Goal: Entertainment & Leisure: Browse casually

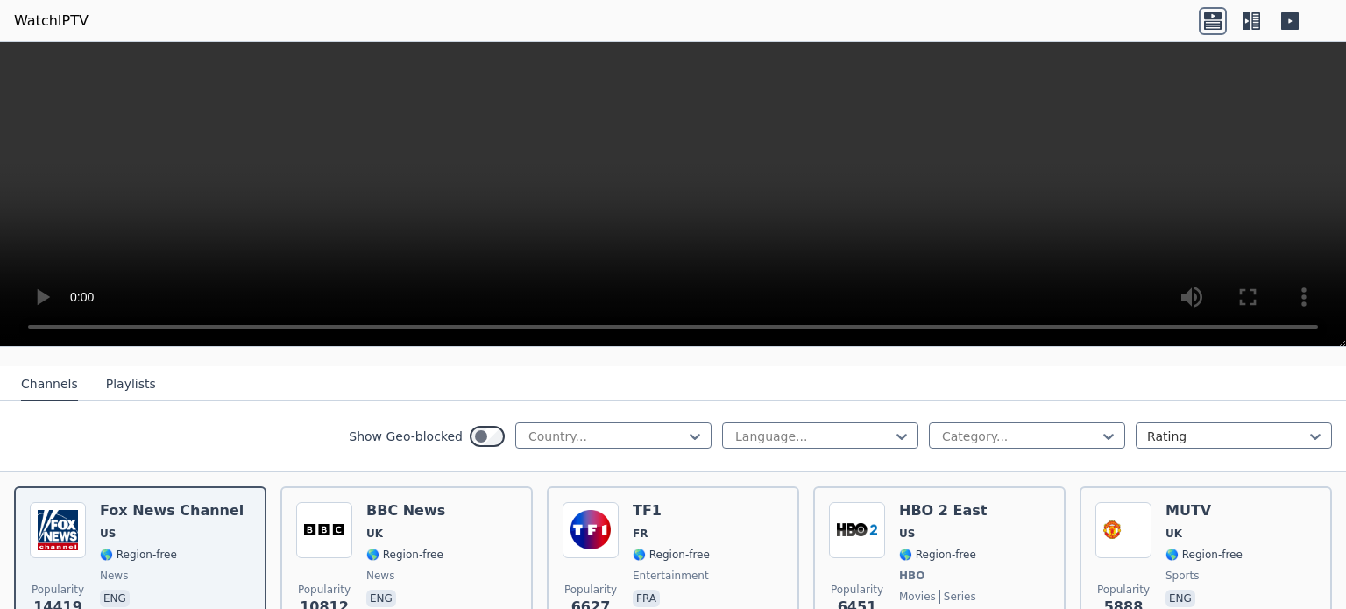
scroll to position [175, 0]
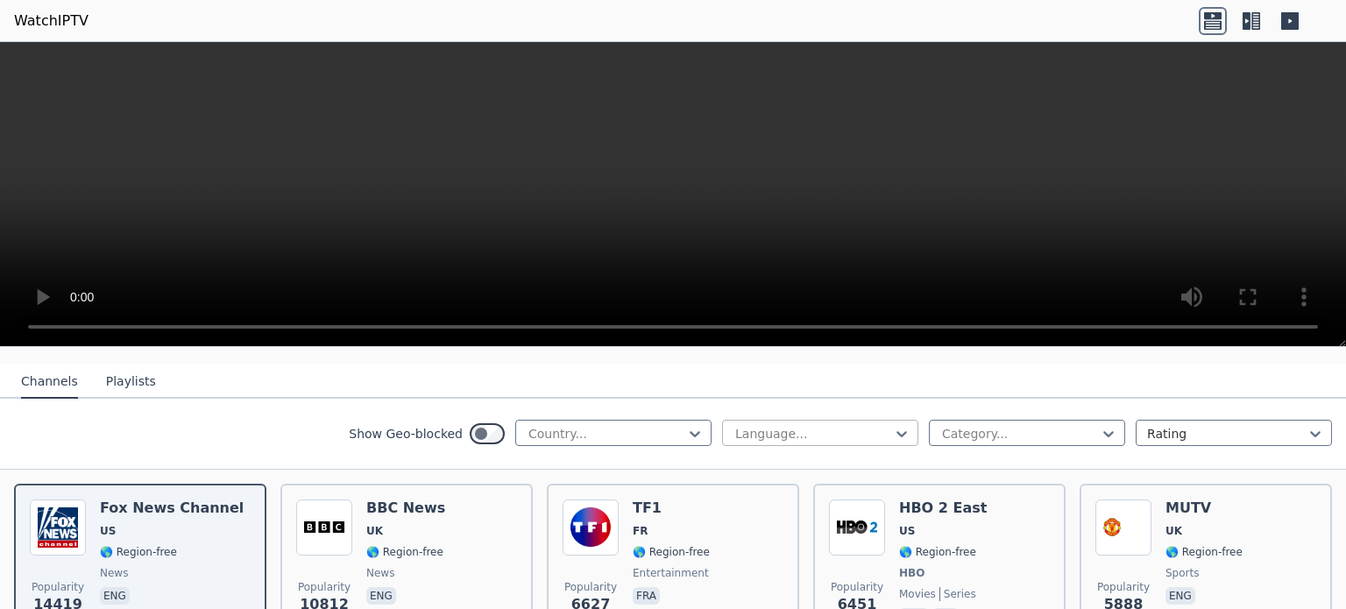
click at [874, 425] on div at bounding box center [812, 434] width 159 height 18
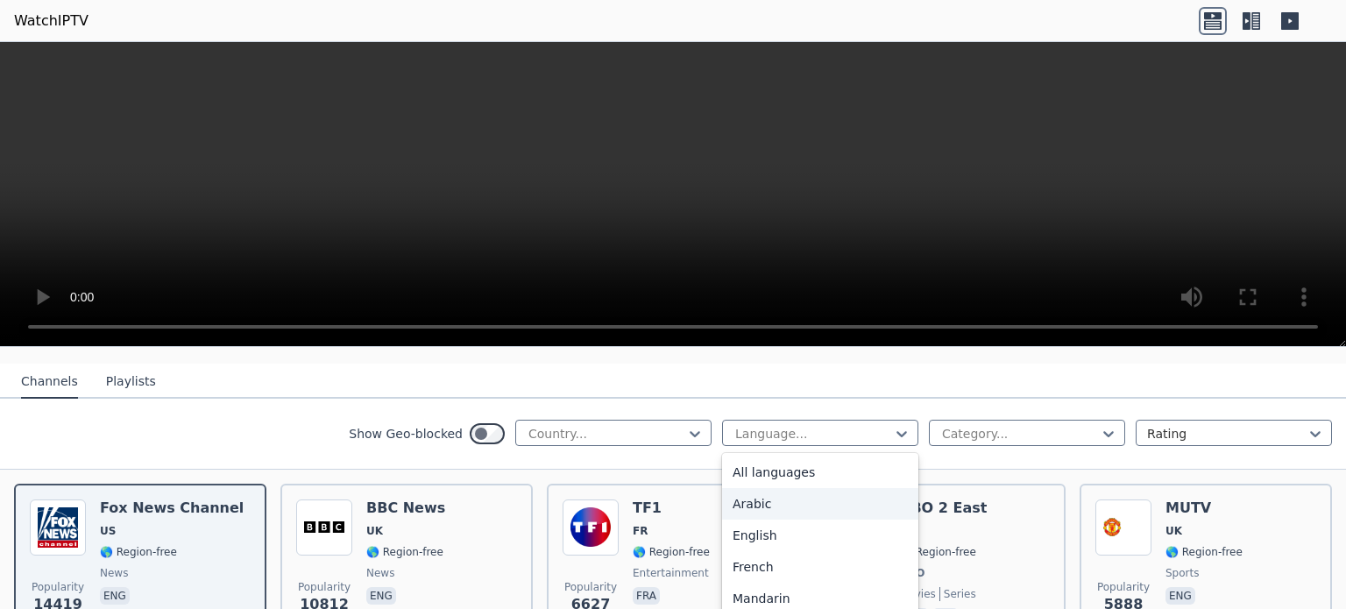
click at [845, 488] on div "Arabic" at bounding box center [820, 504] width 196 height 32
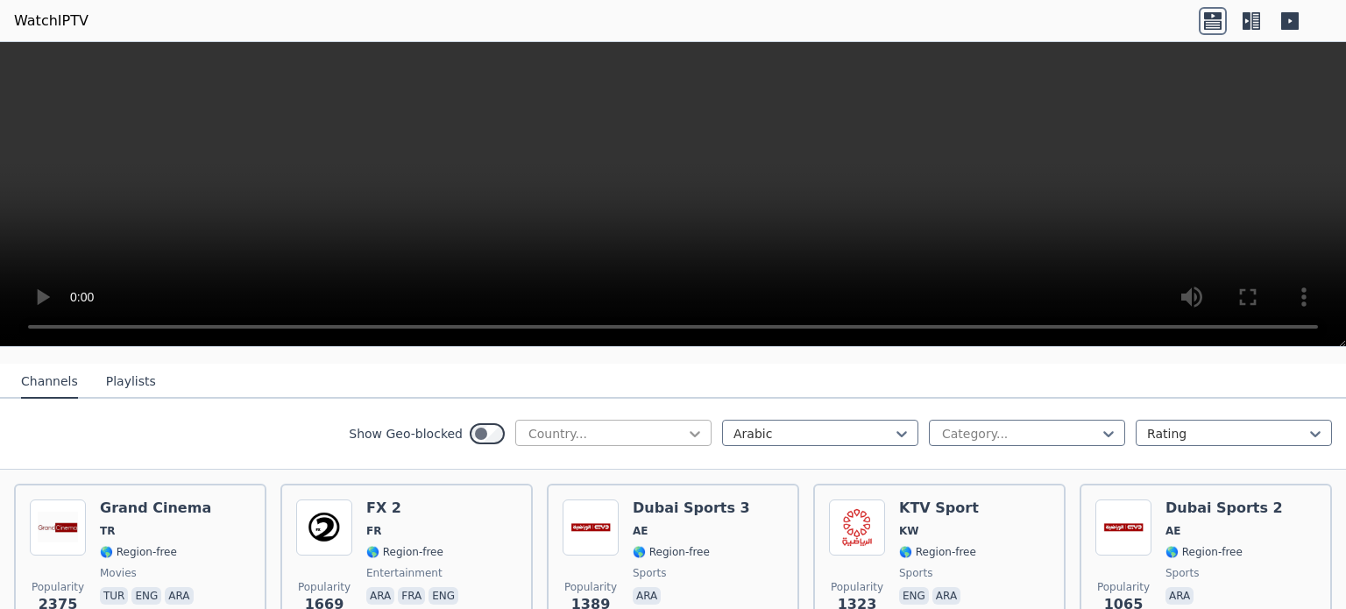
click at [686, 425] on icon at bounding box center [695, 434] width 18 height 18
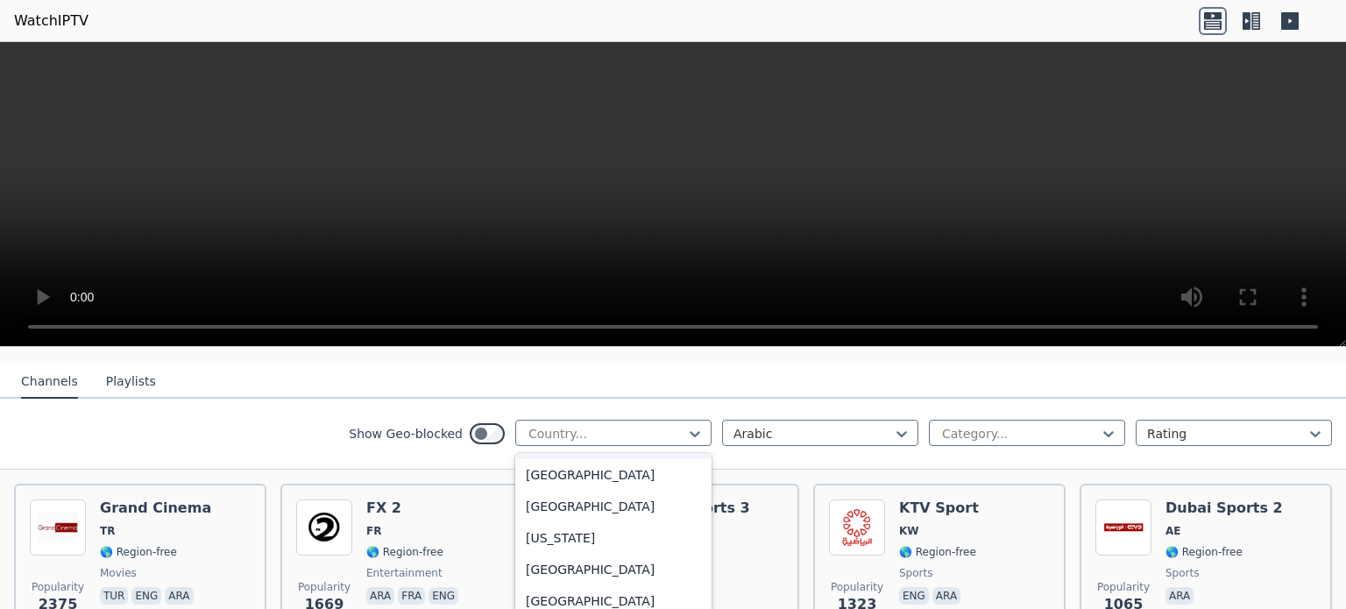
scroll to position [4780, 0]
click at [583, 465] on div "[GEOGRAPHIC_DATA]" at bounding box center [613, 472] width 196 height 32
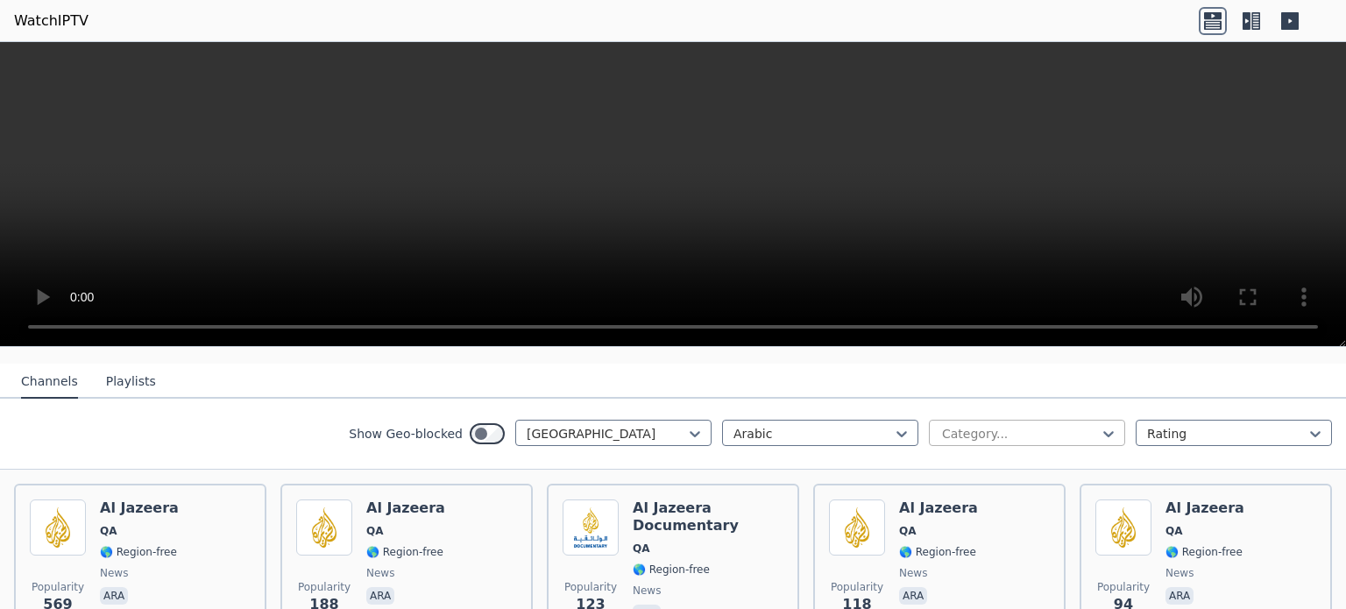
click at [1073, 425] on div at bounding box center [1019, 434] width 159 height 18
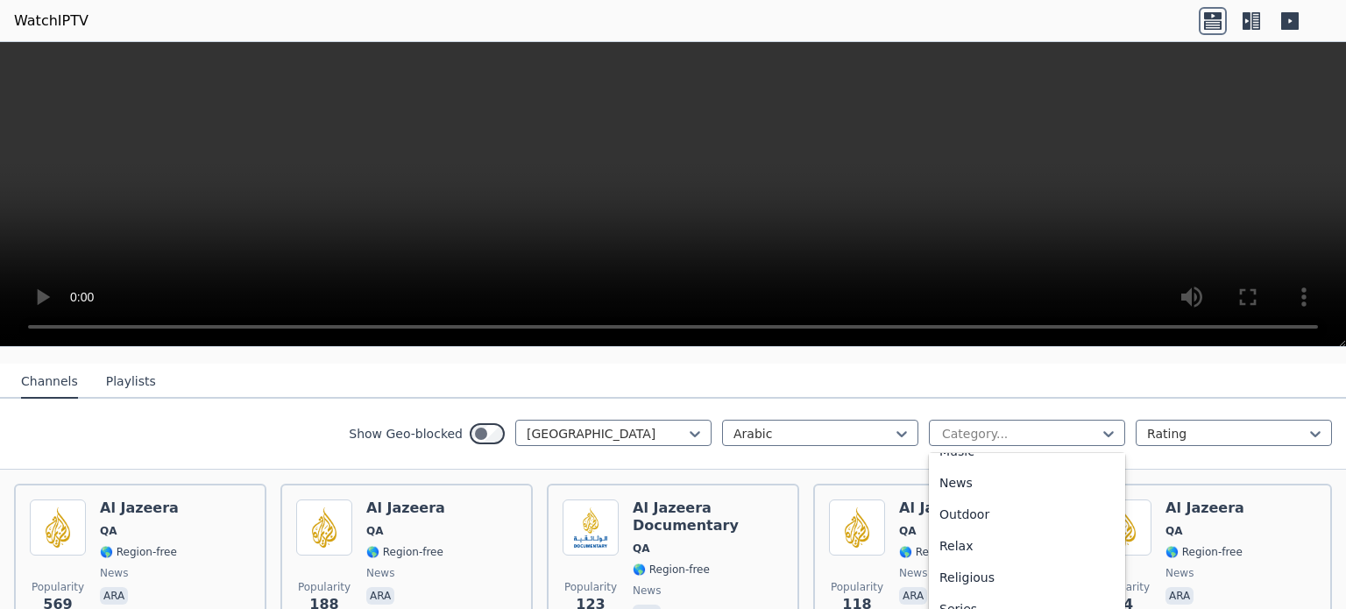
scroll to position [694, 0]
click at [985, 527] on div "Sports" at bounding box center [1027, 536] width 196 height 32
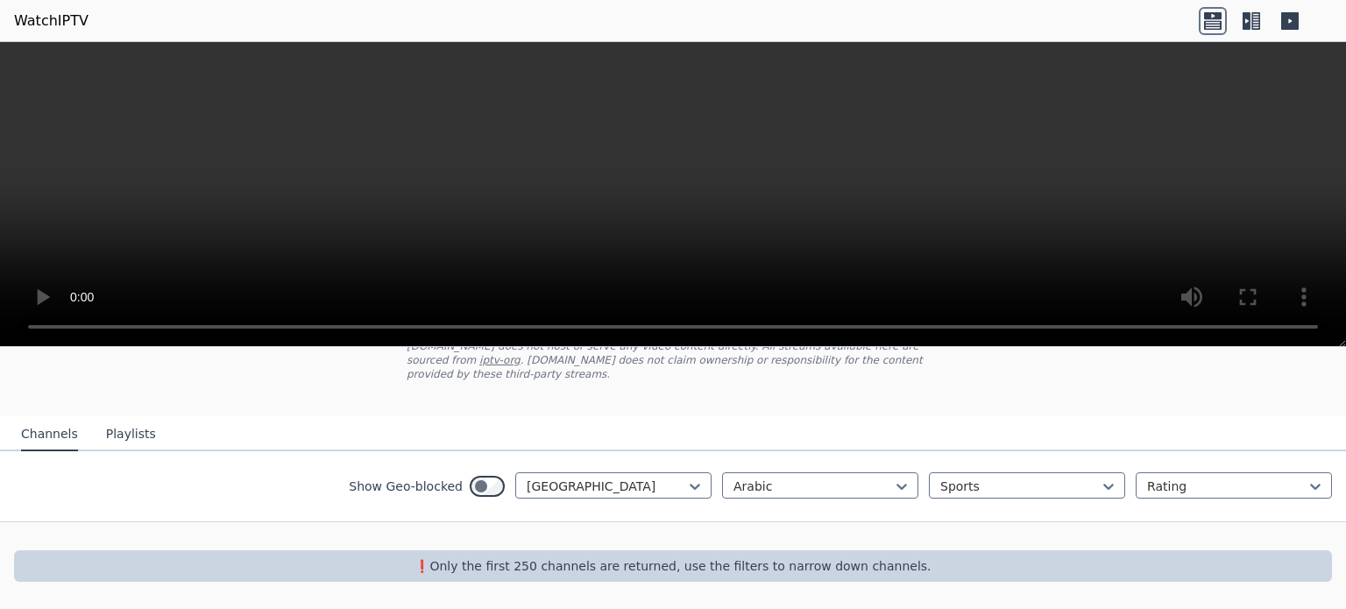
scroll to position [107, 0]
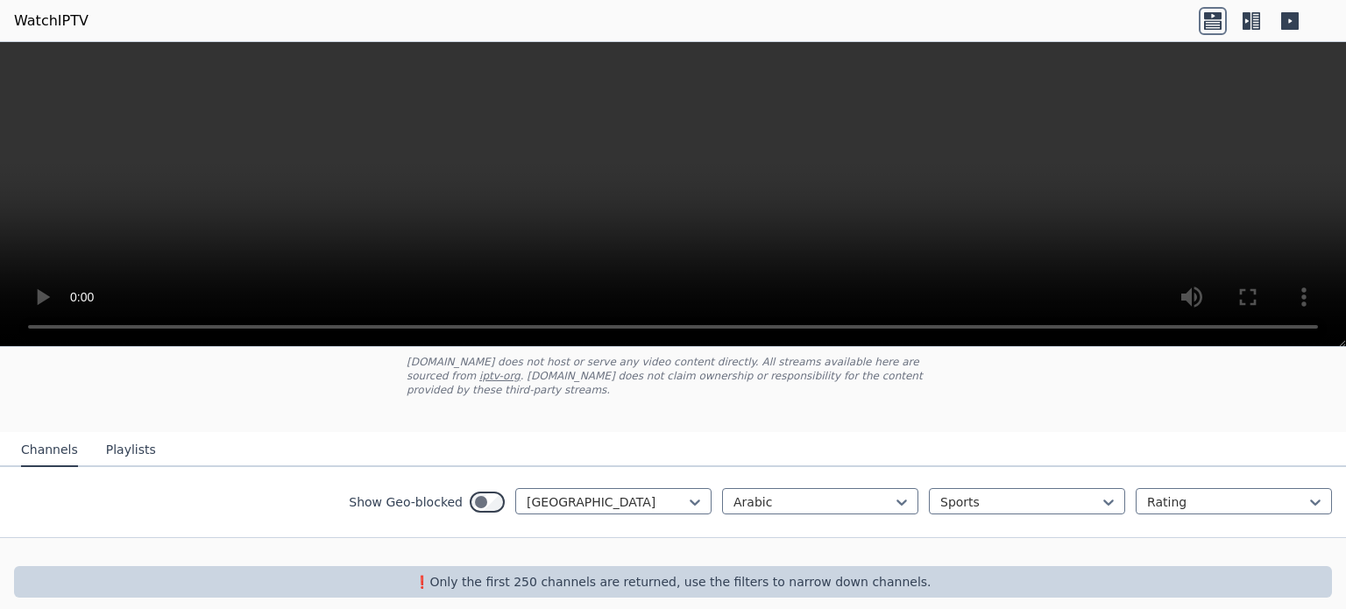
click at [272, 432] on nav "Channels Playlists" at bounding box center [673, 449] width 1346 height 35
click at [1156, 493] on div at bounding box center [1226, 502] width 159 height 18
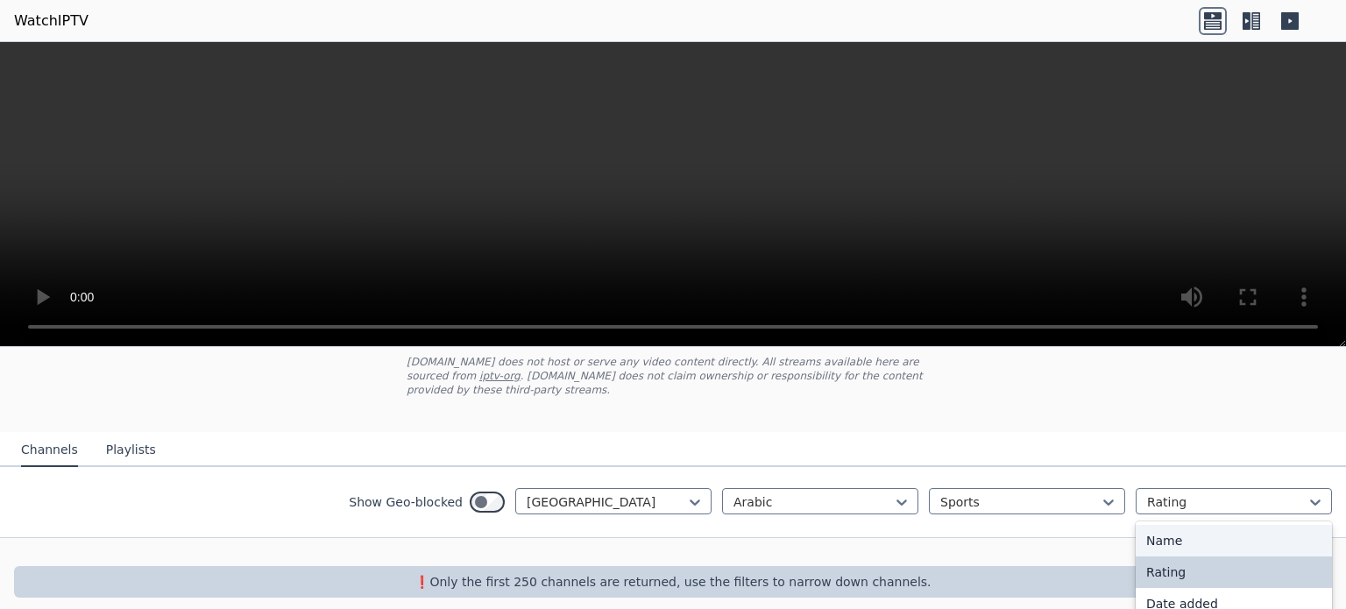
click at [1164, 525] on div "Name" at bounding box center [1233, 541] width 196 height 32
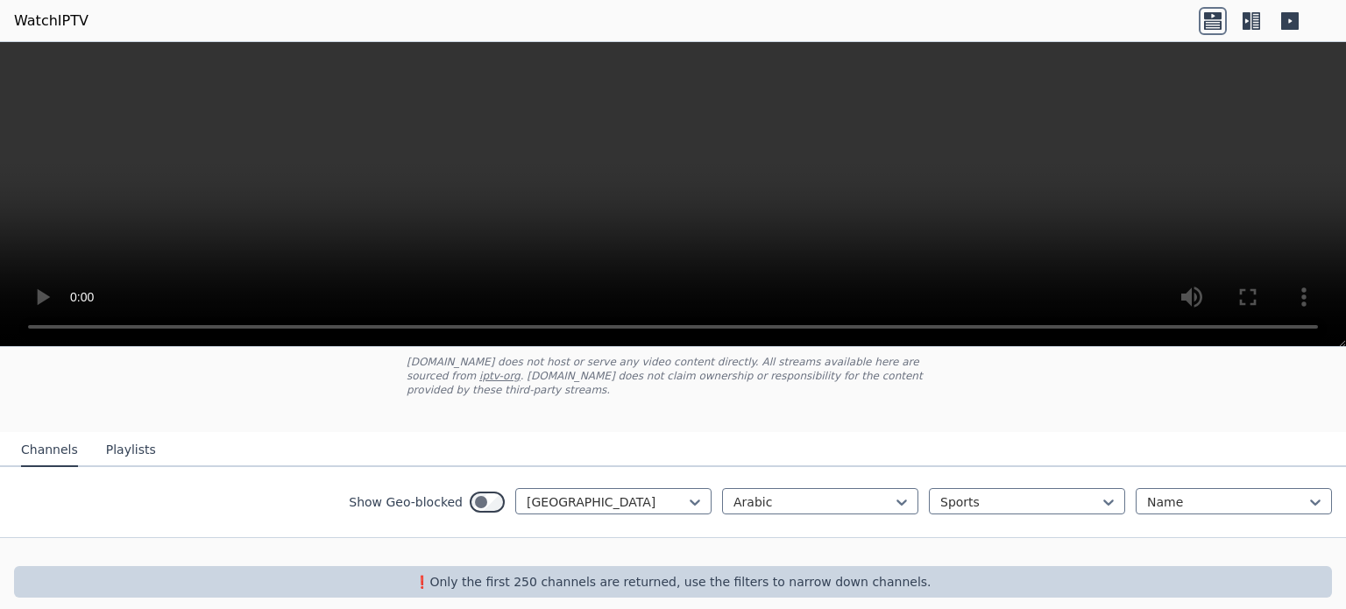
click at [988, 395] on div "WatchIPTV - Free IPTV streams from across the world [DOMAIN_NAME] does not host…" at bounding box center [673, 434] width 1346 height 383
click at [1027, 493] on div at bounding box center [1019, 502] width 159 height 18
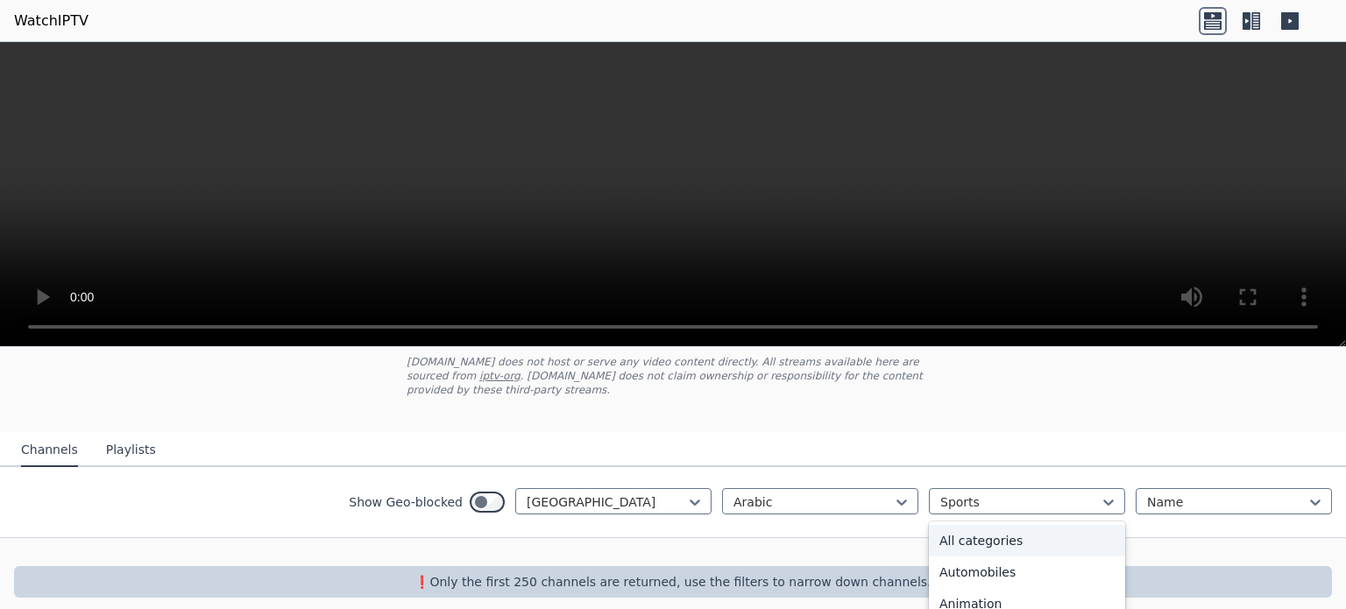
click at [975, 525] on div "All categories" at bounding box center [1027, 541] width 196 height 32
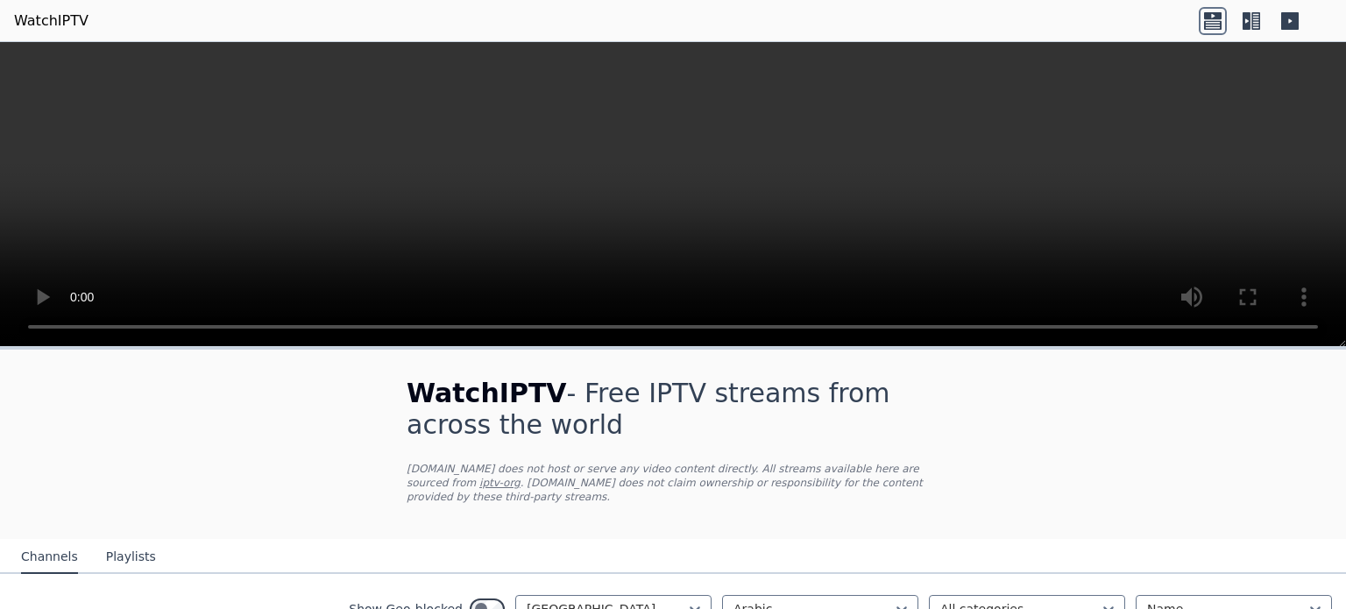
click at [131, 548] on button "Playlists" at bounding box center [131, 557] width 50 height 33
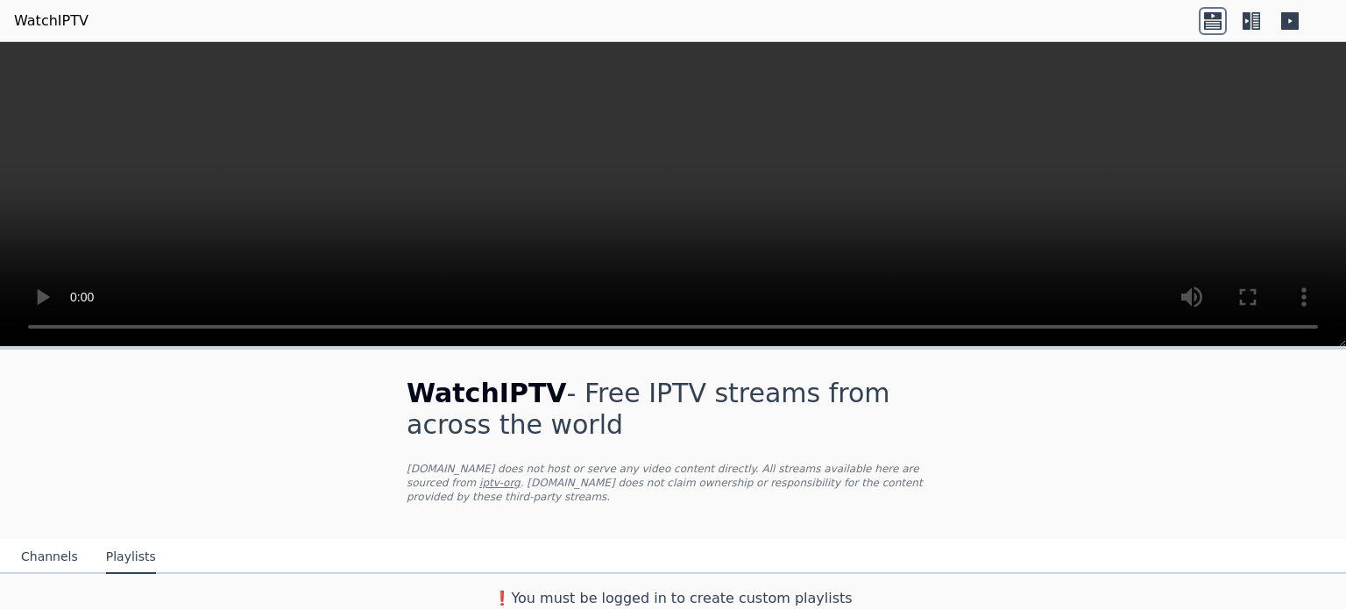
click at [46, 541] on button "Channels" at bounding box center [49, 557] width 57 height 33
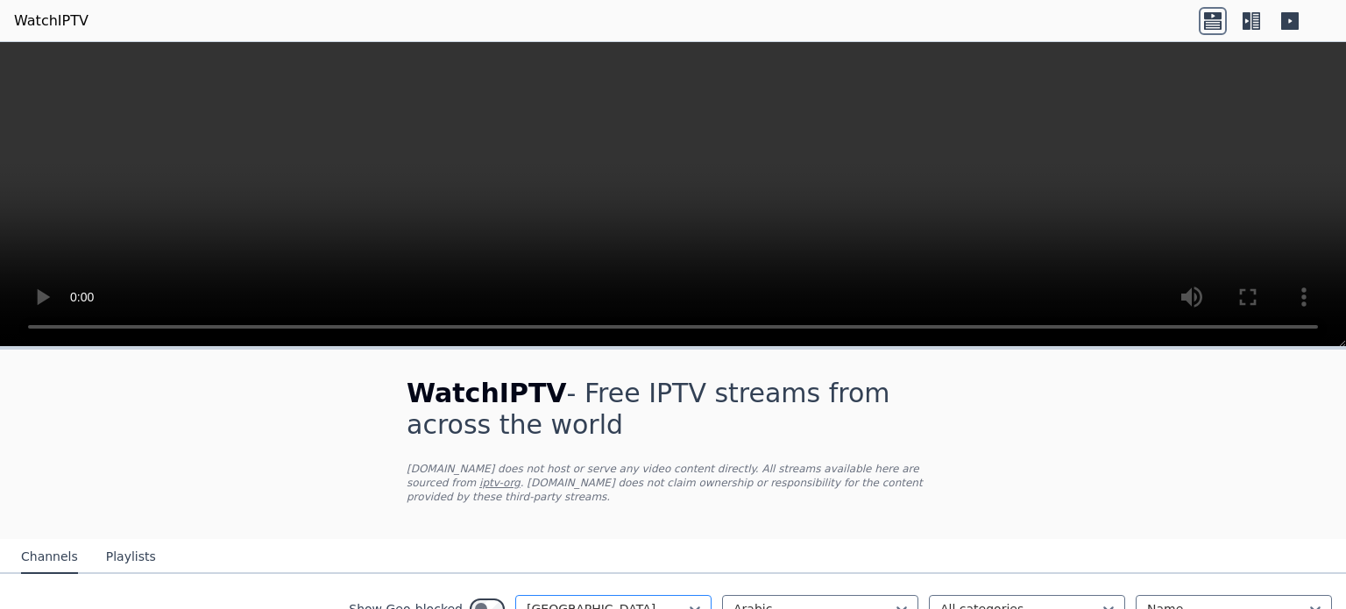
click at [636, 600] on div at bounding box center [606, 609] width 159 height 18
click at [686, 600] on icon at bounding box center [695, 609] width 18 height 18
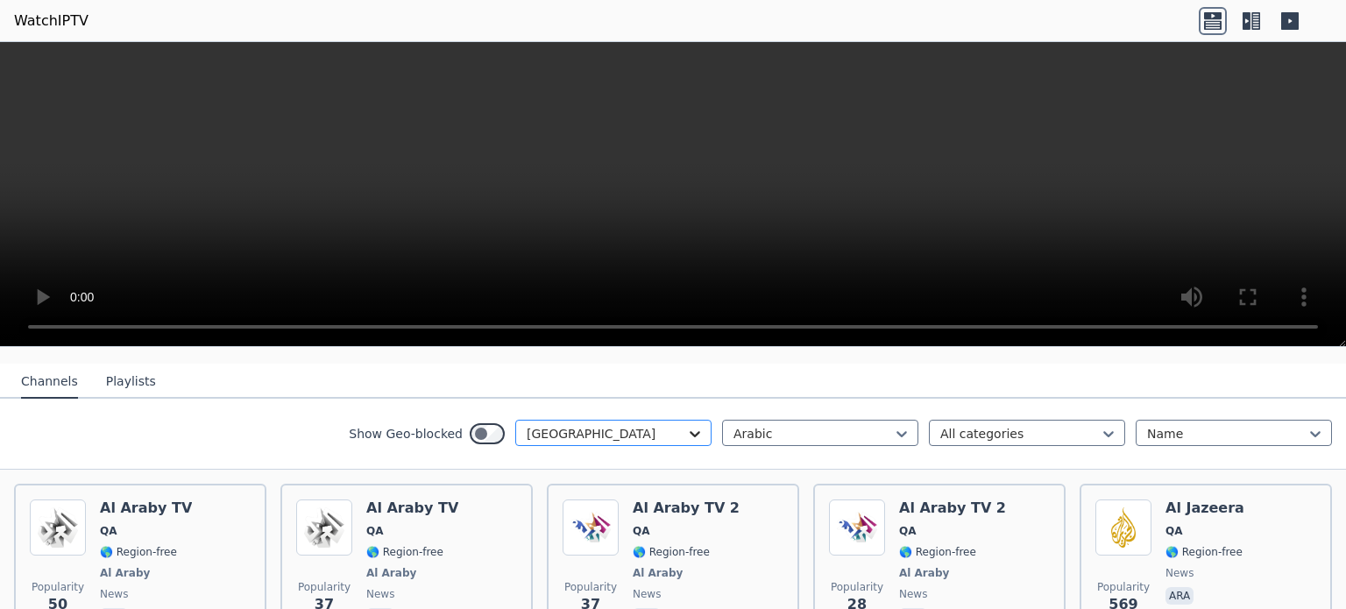
click at [690, 431] on icon at bounding box center [695, 434] width 11 height 6
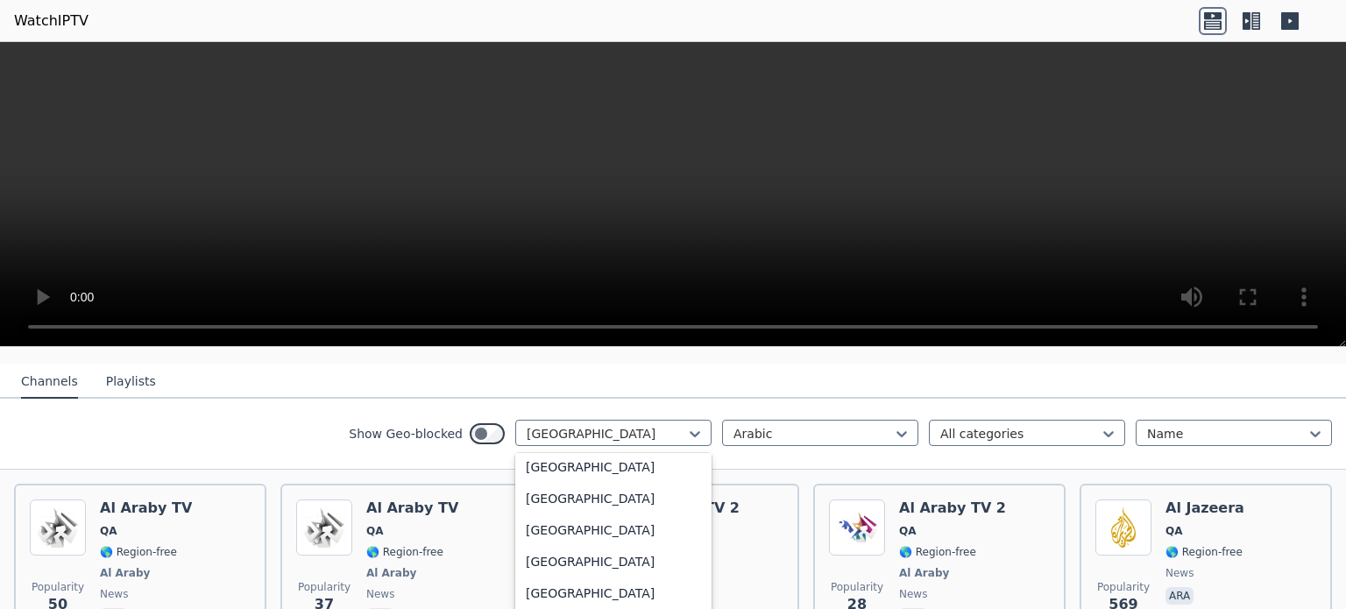
scroll to position [5264, 0]
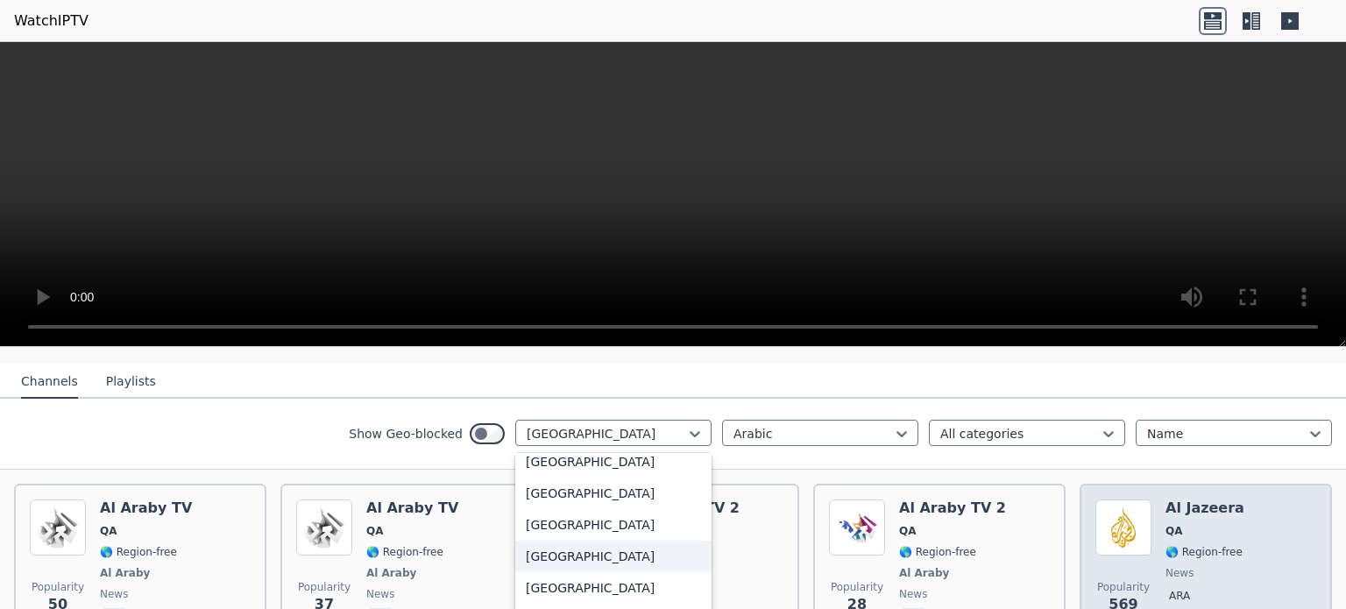
click at [1179, 524] on span "QA" at bounding box center [1204, 531] width 79 height 14
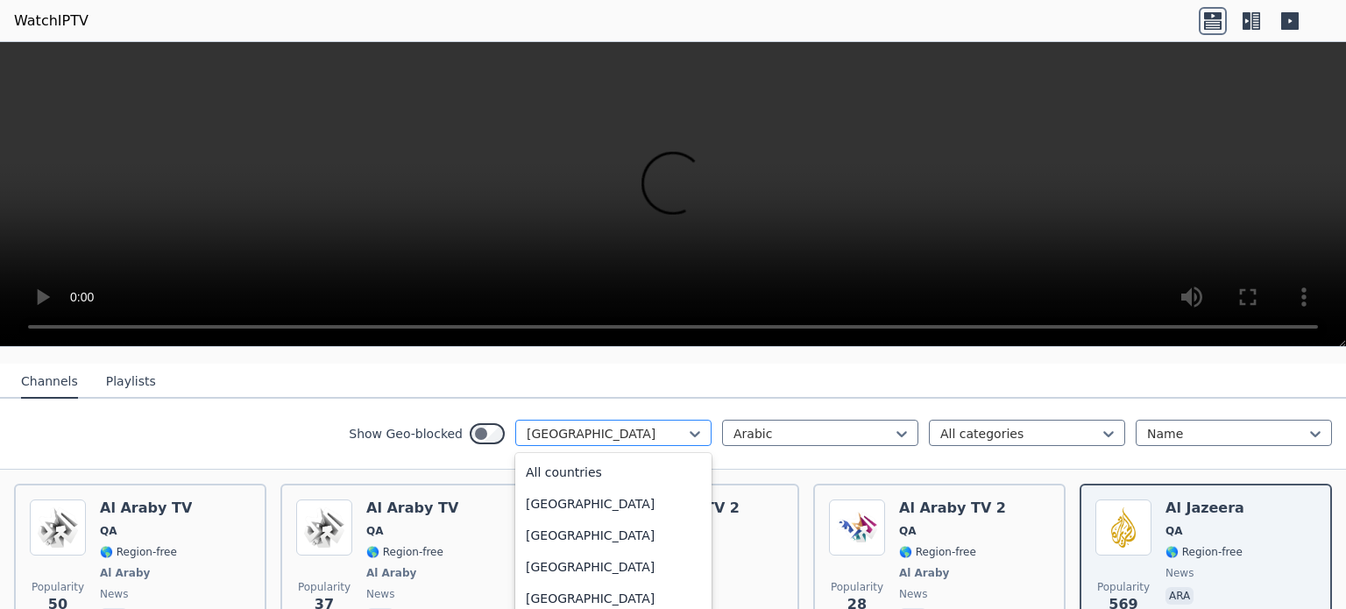
click at [640, 425] on div at bounding box center [606, 434] width 159 height 18
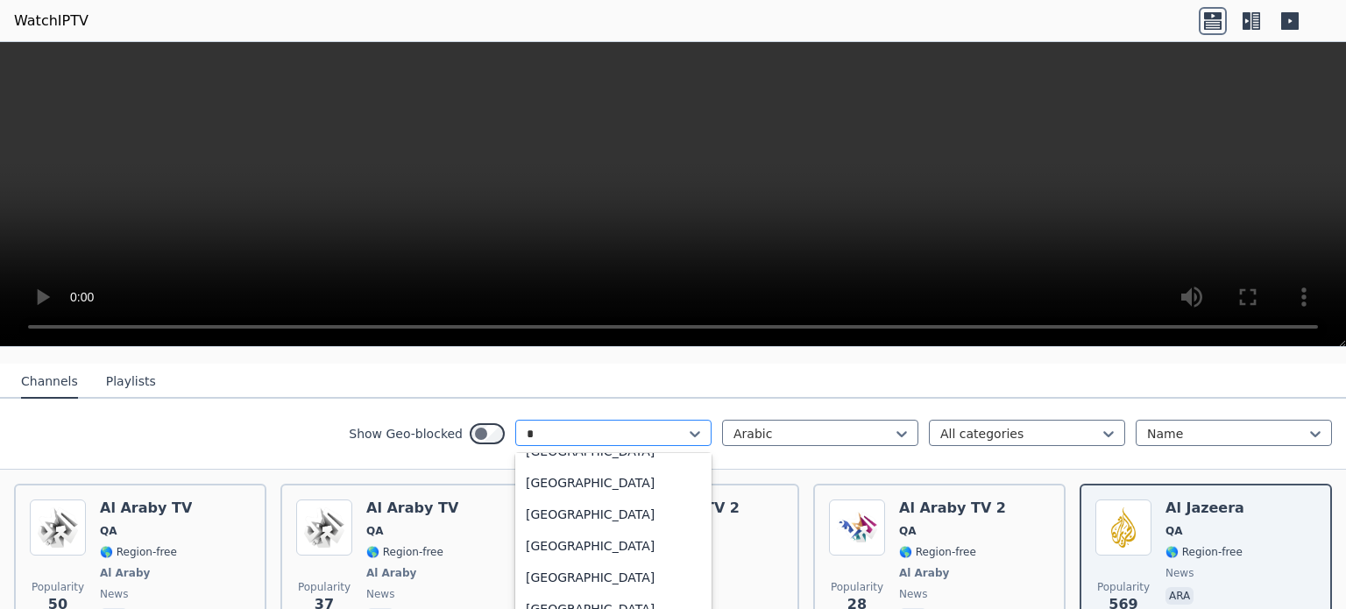
type input "**"
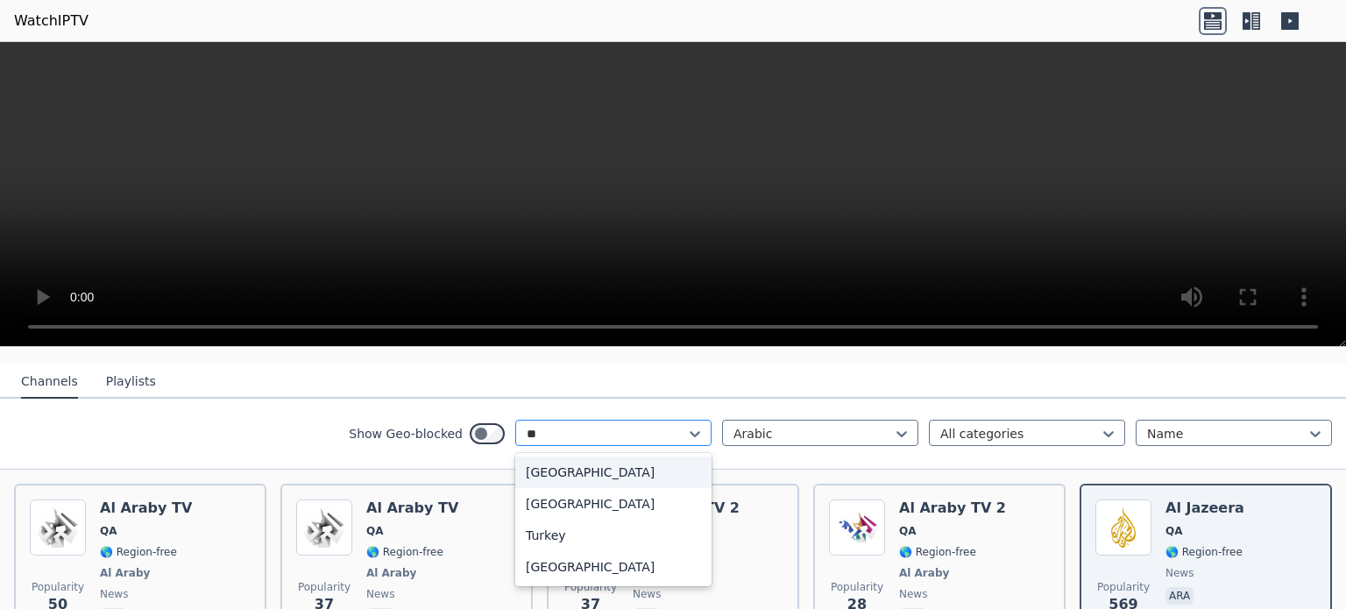
scroll to position [0, 0]
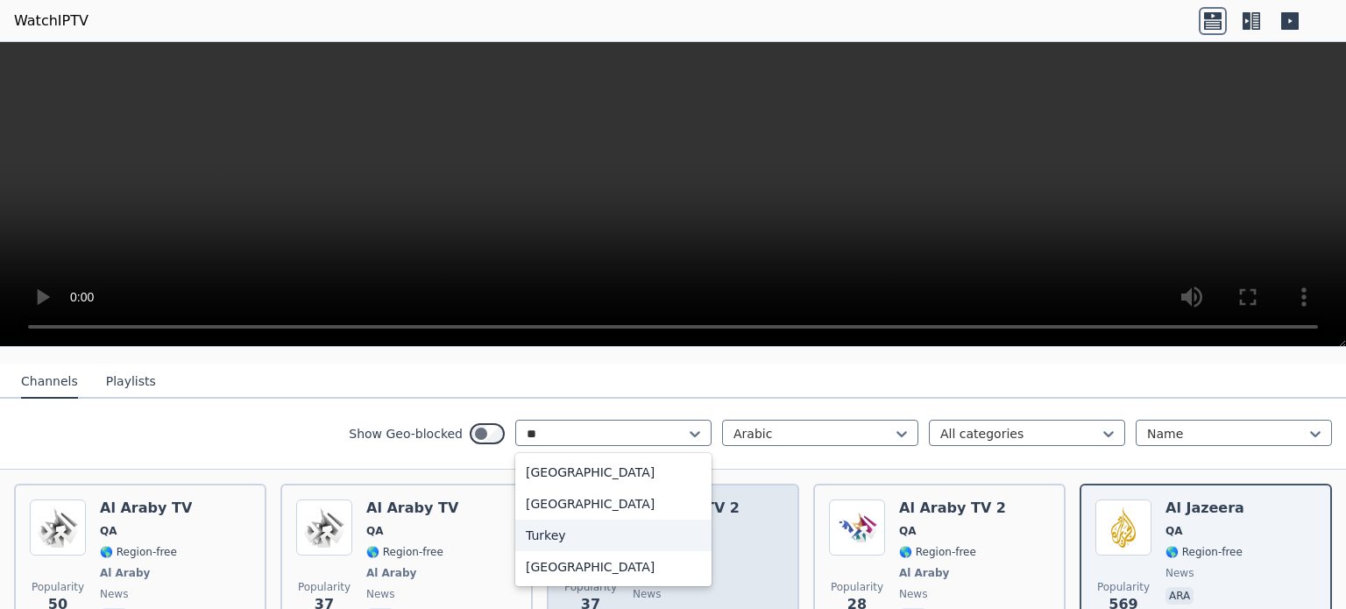
click at [624, 520] on div "Turkey" at bounding box center [613, 536] width 196 height 32
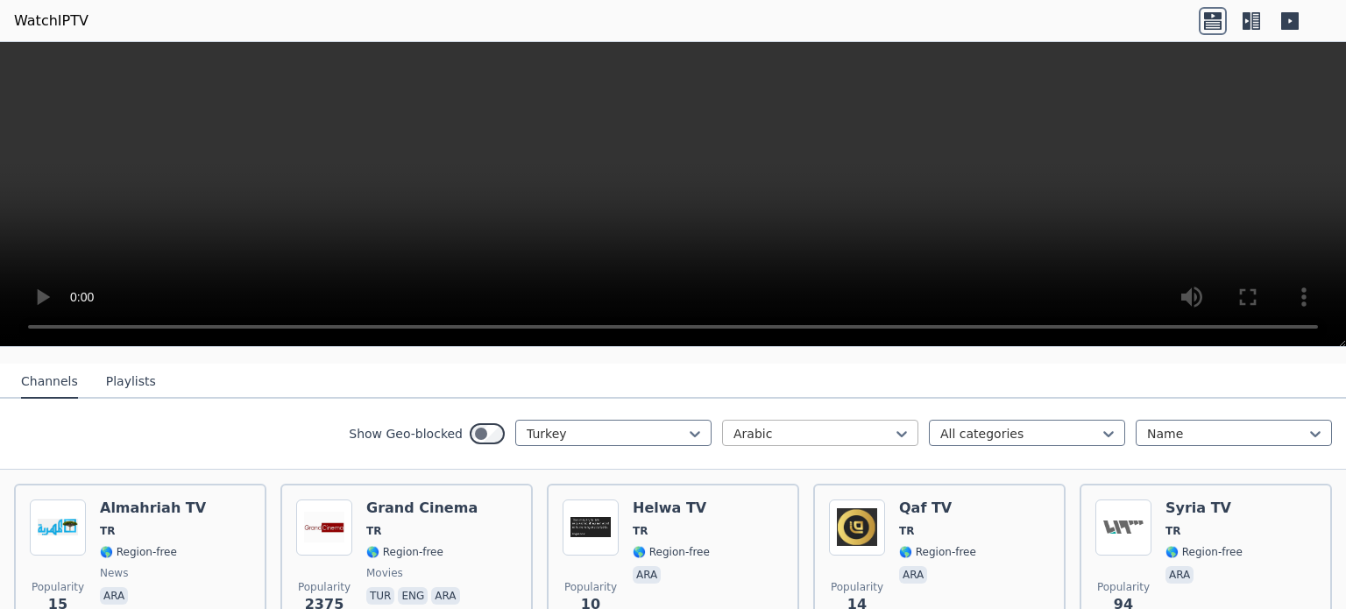
click at [845, 425] on div at bounding box center [812, 434] width 159 height 18
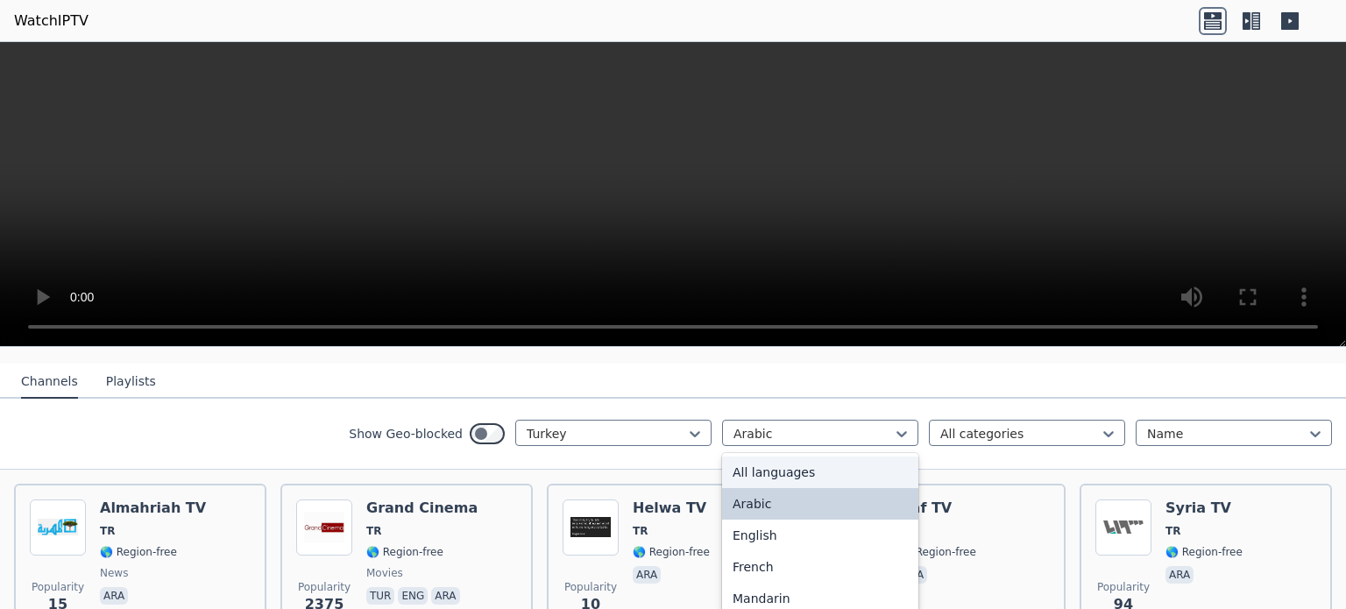
click at [838, 456] on div "All languages" at bounding box center [820, 472] width 196 height 32
click at [838, 452] on div "Show Geo-blocked Turkey 22 results available. Use Up and Down to choose options…" at bounding box center [673, 434] width 1346 height 71
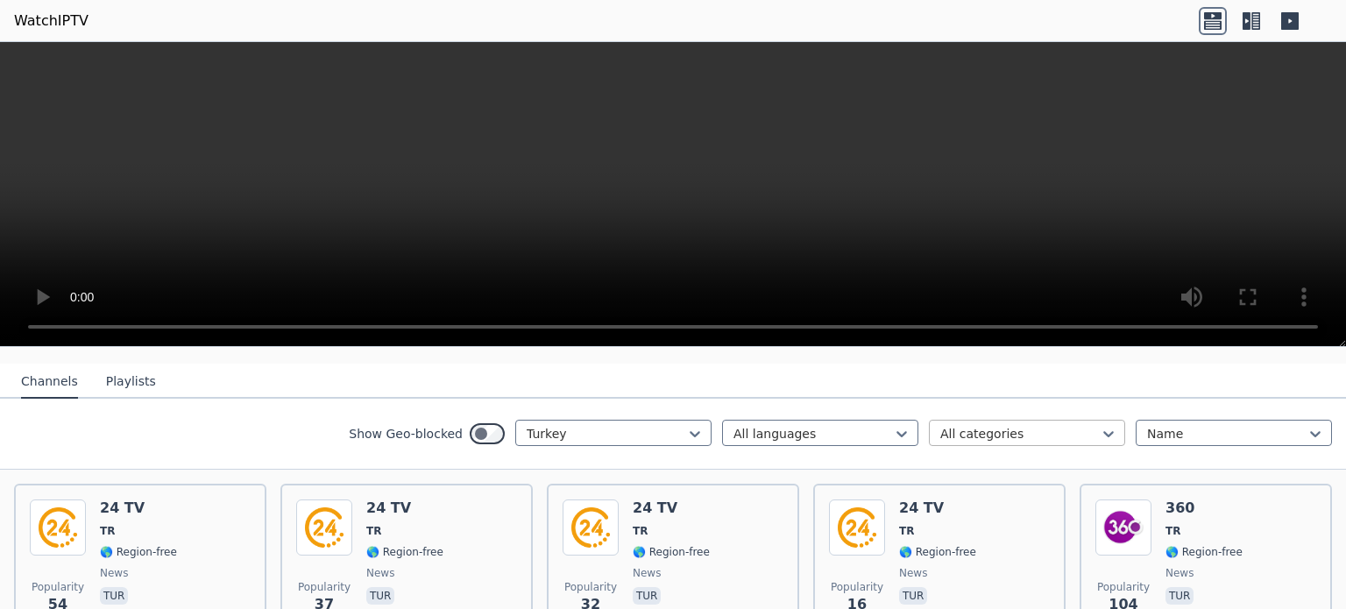
click at [1006, 425] on div at bounding box center [1019, 434] width 159 height 18
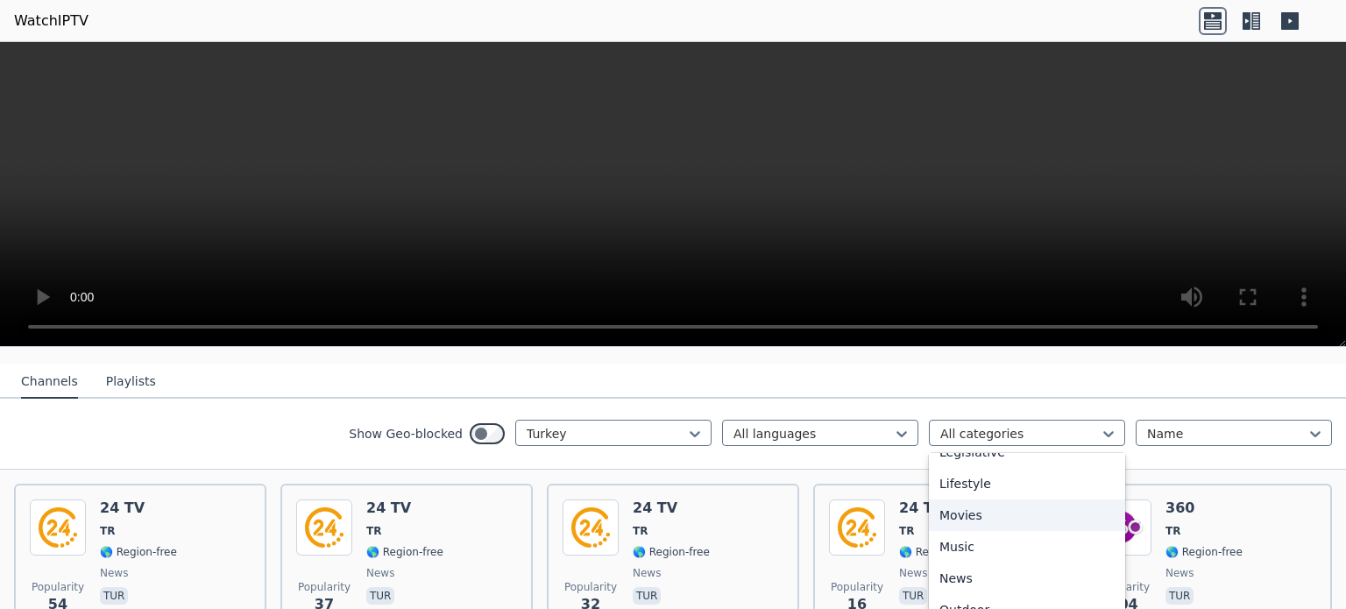
scroll to position [694, 0]
click at [966, 527] on div "Sports" at bounding box center [1027, 536] width 196 height 32
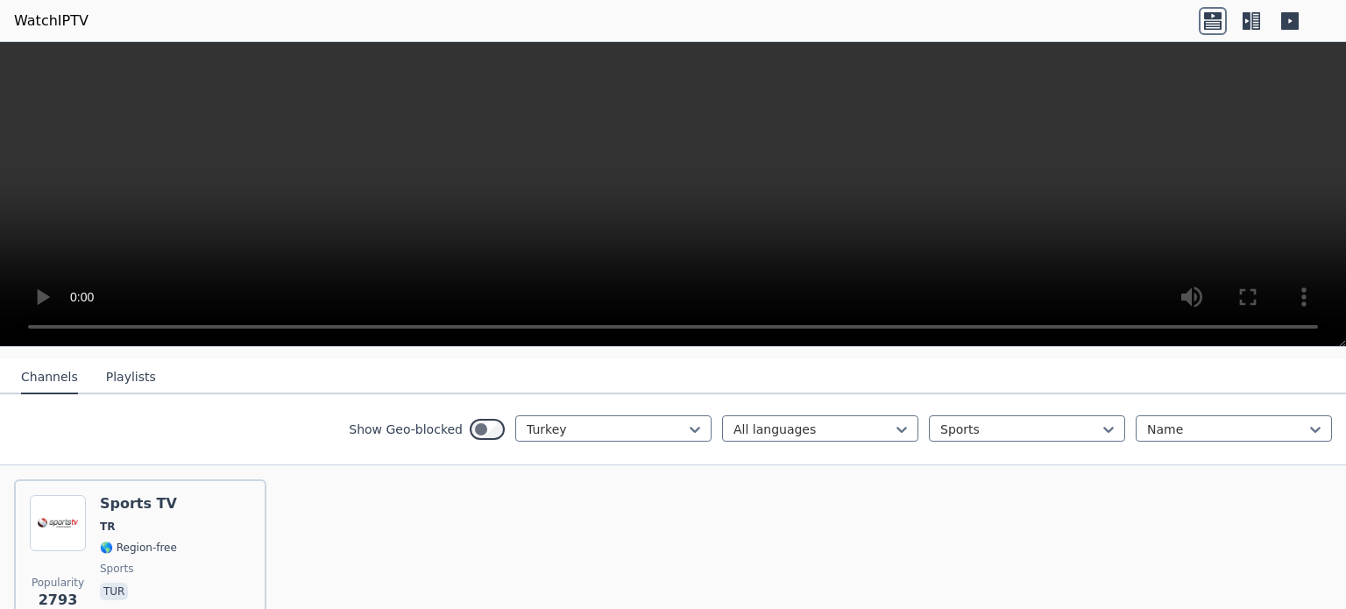
scroll to position [264, 0]
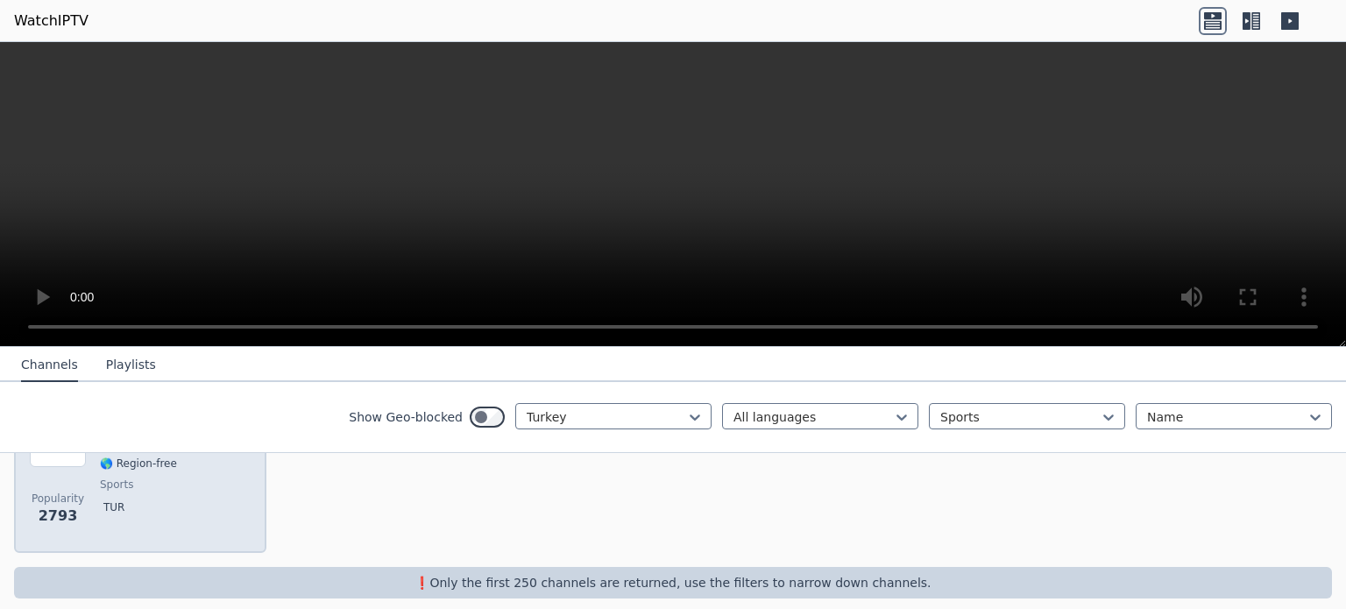
click at [179, 500] on div "Popularity 2793 Sports TV TR 🌎 Region-free sports tur" at bounding box center [140, 474] width 221 height 126
